Goal: Transaction & Acquisition: Book appointment/travel/reservation

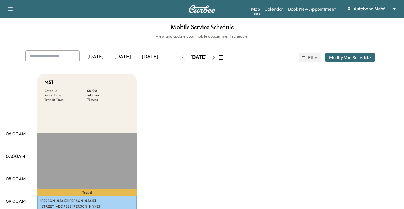
click at [375, 7] on body "Support Log Out Map Beta Calendar Book New Appointment Autobahn BMW ******** ​ …" at bounding box center [202, 104] width 404 height 209
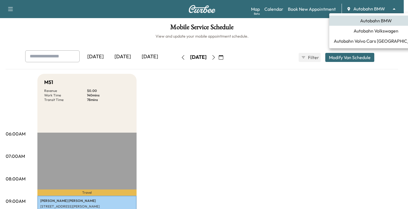
click at [381, 32] on span "Autobahn Volkswagen" at bounding box center [376, 30] width 45 height 7
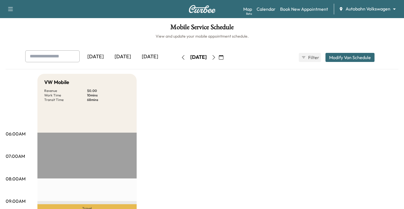
click at [223, 57] on icon "button" at bounding box center [221, 57] width 5 height 5
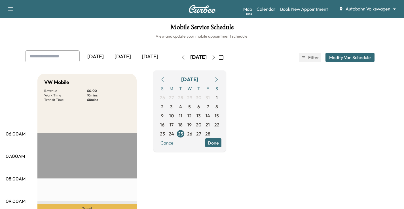
click at [219, 78] on icon "button" at bounding box center [216, 79] width 5 height 5
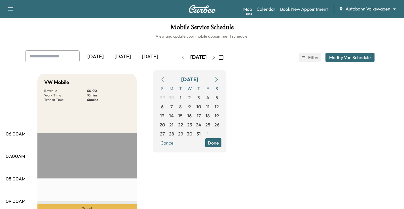
click at [219, 78] on icon "button" at bounding box center [216, 79] width 5 height 5
click at [173, 116] on span "13" at bounding box center [171, 116] width 4 height 7
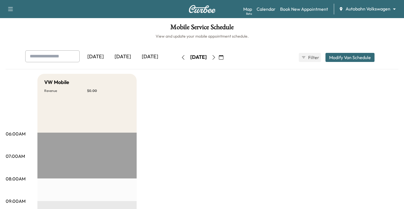
click at [313, 5] on div "Map Beta Calendar Book New Appointment Autobahn Volkswagen ******** ​" at bounding box center [321, 9] width 156 height 11
click at [304, 8] on link "Book New Appointment" at bounding box center [304, 9] width 48 height 7
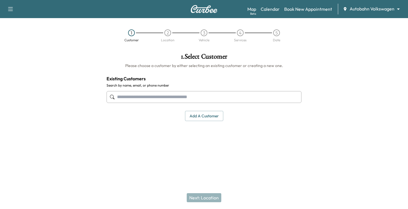
drag, startPoint x: 155, startPoint y: 91, endPoint x: 138, endPoint y: 95, distance: 17.5
paste input "**********"
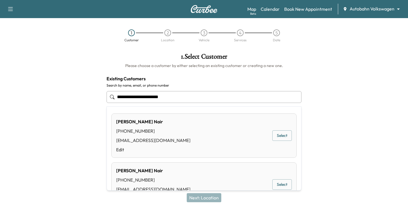
type input "**********"
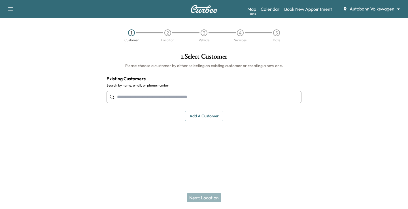
paste input "**********"
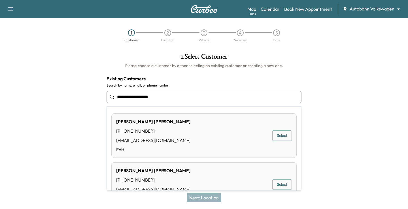
click at [275, 135] on button "Select" at bounding box center [282, 136] width 20 height 10
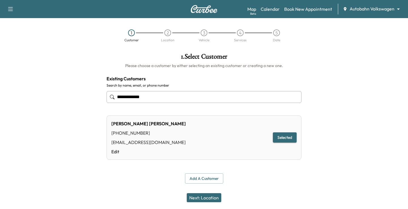
type input "**********"
click at [210, 195] on button "Next: Location" at bounding box center [204, 198] width 35 height 9
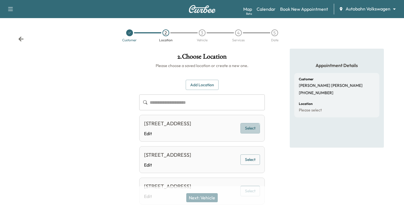
click at [251, 133] on button "Select" at bounding box center [250, 128] width 20 height 10
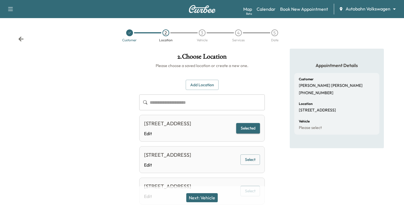
click at [214, 201] on button "Next: Vehicle" at bounding box center [201, 198] width 31 height 9
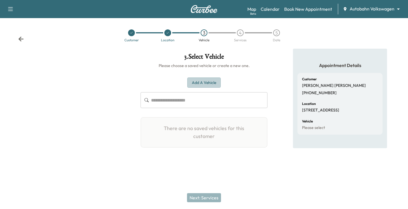
click at [218, 83] on button "Add a Vehicle" at bounding box center [203, 83] width 33 height 10
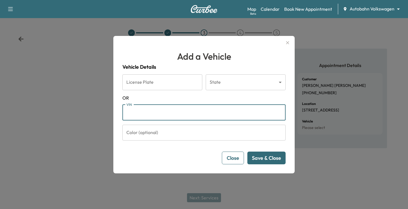
paste input "**********"
type input "**********"
drag, startPoint x: 268, startPoint y: 160, endPoint x: 260, endPoint y: 151, distance: 11.5
click at [268, 160] on button "Save & Close" at bounding box center [266, 158] width 38 height 13
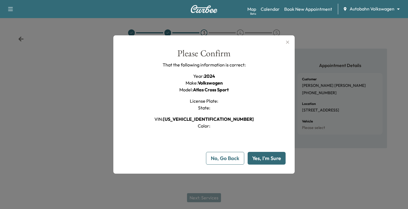
click at [277, 161] on button "Yes, I'm Sure" at bounding box center [267, 158] width 38 height 13
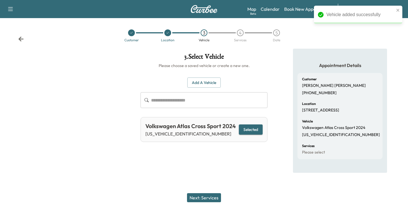
click at [205, 200] on button "Next: Services" at bounding box center [204, 198] width 34 height 9
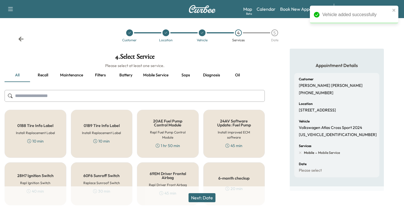
click at [245, 177] on h5 "6-month checkup" at bounding box center [233, 179] width 31 height 4
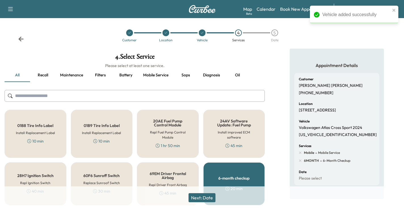
click at [205, 200] on button "Next: Date" at bounding box center [201, 198] width 27 height 9
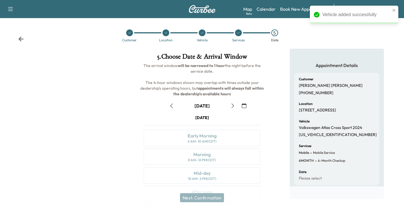
click at [242, 106] on icon "button" at bounding box center [244, 106] width 5 height 5
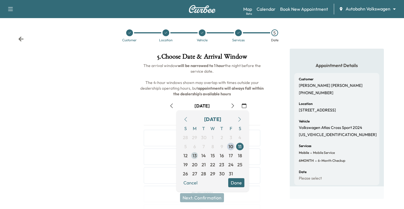
click at [195, 156] on span "13" at bounding box center [194, 155] width 4 height 7
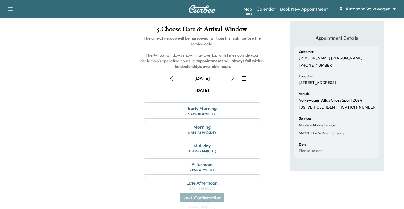
scroll to position [41, 0]
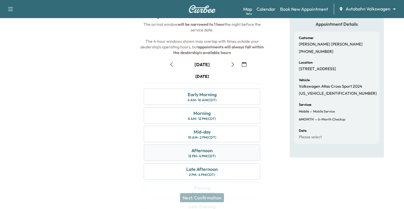
click at [193, 151] on div "Afternoon" at bounding box center [201, 150] width 21 height 7
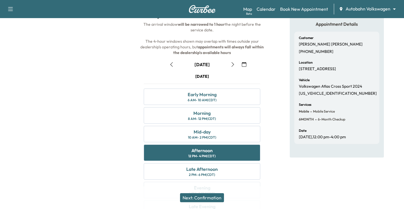
drag, startPoint x: 215, startPoint y: 199, endPoint x: 218, endPoint y: 192, distance: 7.5
click at [215, 199] on button "Next: Confirmation" at bounding box center [202, 198] width 44 height 9
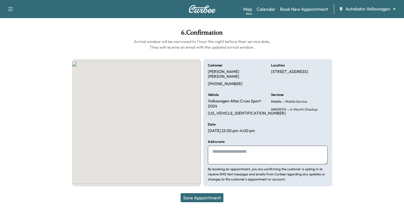
scroll to position [19, 0]
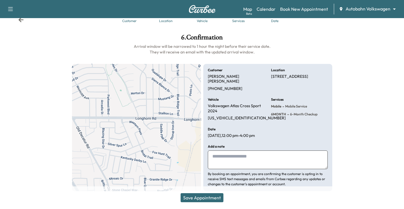
click at [239, 151] on textarea at bounding box center [268, 160] width 120 height 19
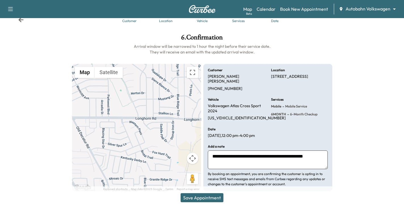
type textarea "**********"
click at [196, 195] on button "Save Appointment" at bounding box center [202, 198] width 43 height 9
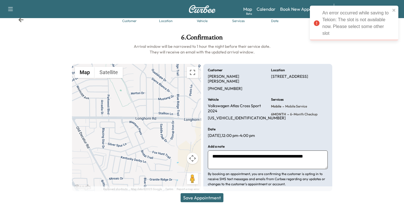
drag, startPoint x: 20, startPoint y: 19, endPoint x: 79, endPoint y: 27, distance: 59.2
click at [20, 19] on icon at bounding box center [20, 19] width 5 height 5
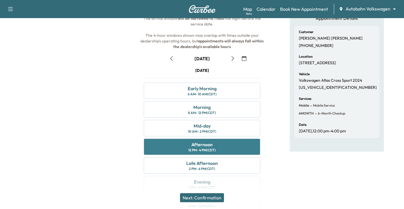
scroll to position [74, 0]
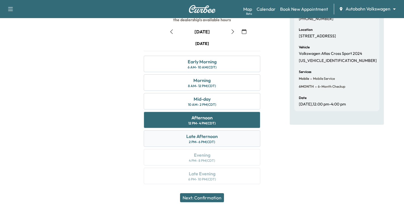
click at [209, 137] on div "Late Afternoon" at bounding box center [201, 136] width 31 height 7
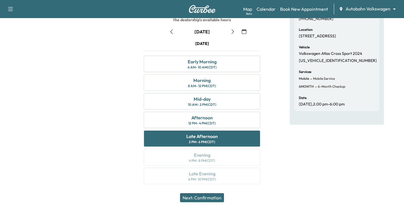
click at [203, 196] on button "Next: Confirmation" at bounding box center [202, 198] width 44 height 9
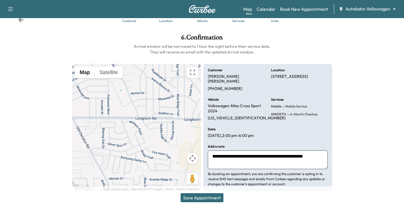
click at [211, 200] on button "Save Appointment" at bounding box center [202, 198] width 43 height 9
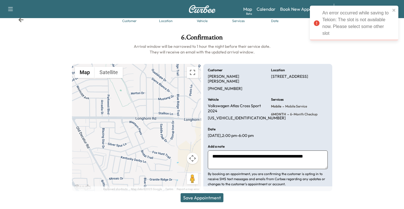
click at [21, 18] on div "Support Log Out Map Beta Calendar Book New Appointment Autobahn Volkswagen ****…" at bounding box center [202, 9] width 404 height 18
click at [22, 19] on icon at bounding box center [21, 20] width 6 height 6
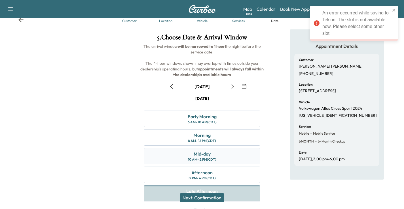
click at [230, 159] on div "Mid-day 10 AM - 2 PM (CDT)" at bounding box center [202, 156] width 116 height 16
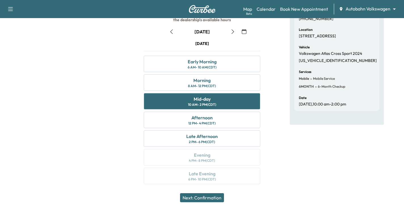
click at [220, 193] on div "Next: Confirmation" at bounding box center [202, 198] width 404 height 23
click at [224, 198] on button "Next: Confirmation" at bounding box center [202, 198] width 44 height 9
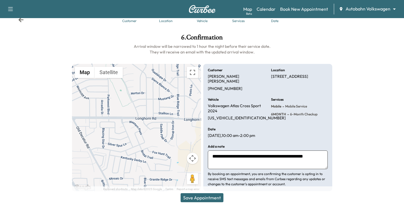
click at [211, 198] on button "Save Appointment" at bounding box center [202, 198] width 43 height 9
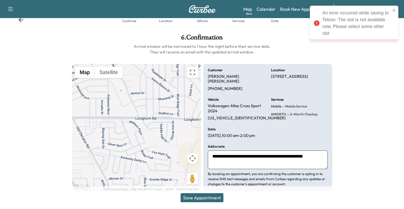
click at [21, 21] on icon at bounding box center [20, 19] width 5 height 5
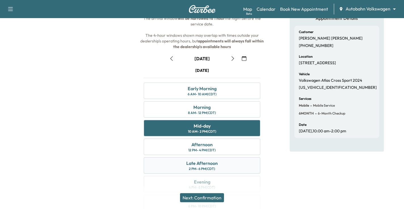
scroll to position [74, 0]
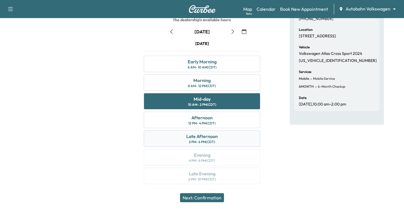
click at [225, 141] on div "Late Afternoon 2 PM - 6 PM (CDT)" at bounding box center [202, 139] width 116 height 16
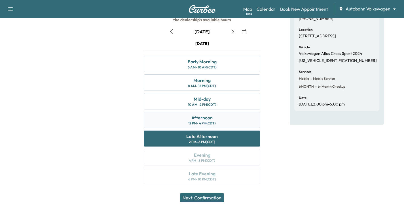
click at [222, 119] on div "Afternoon 12 PM - 4 PM (CDT)" at bounding box center [202, 120] width 116 height 16
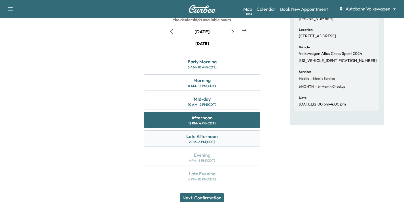
click at [236, 141] on div "Late Afternoon 2 PM - 6 PM (CDT)" at bounding box center [202, 139] width 116 height 16
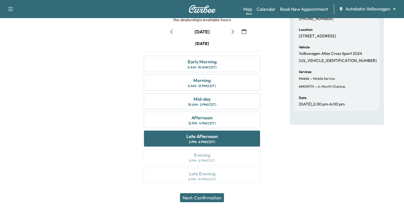
click at [216, 198] on button "Next: Confirmation" at bounding box center [202, 198] width 44 height 9
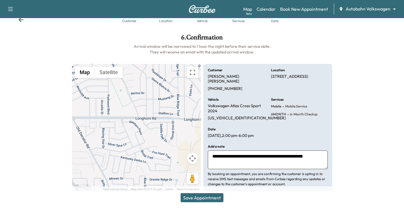
drag, startPoint x: 35, startPoint y: 158, endPoint x: 51, endPoint y: 26, distance: 133.1
click at [35, 158] on div at bounding box center [33, 112] width 67 height 167
